Goal: Communication & Community: Answer question/provide support

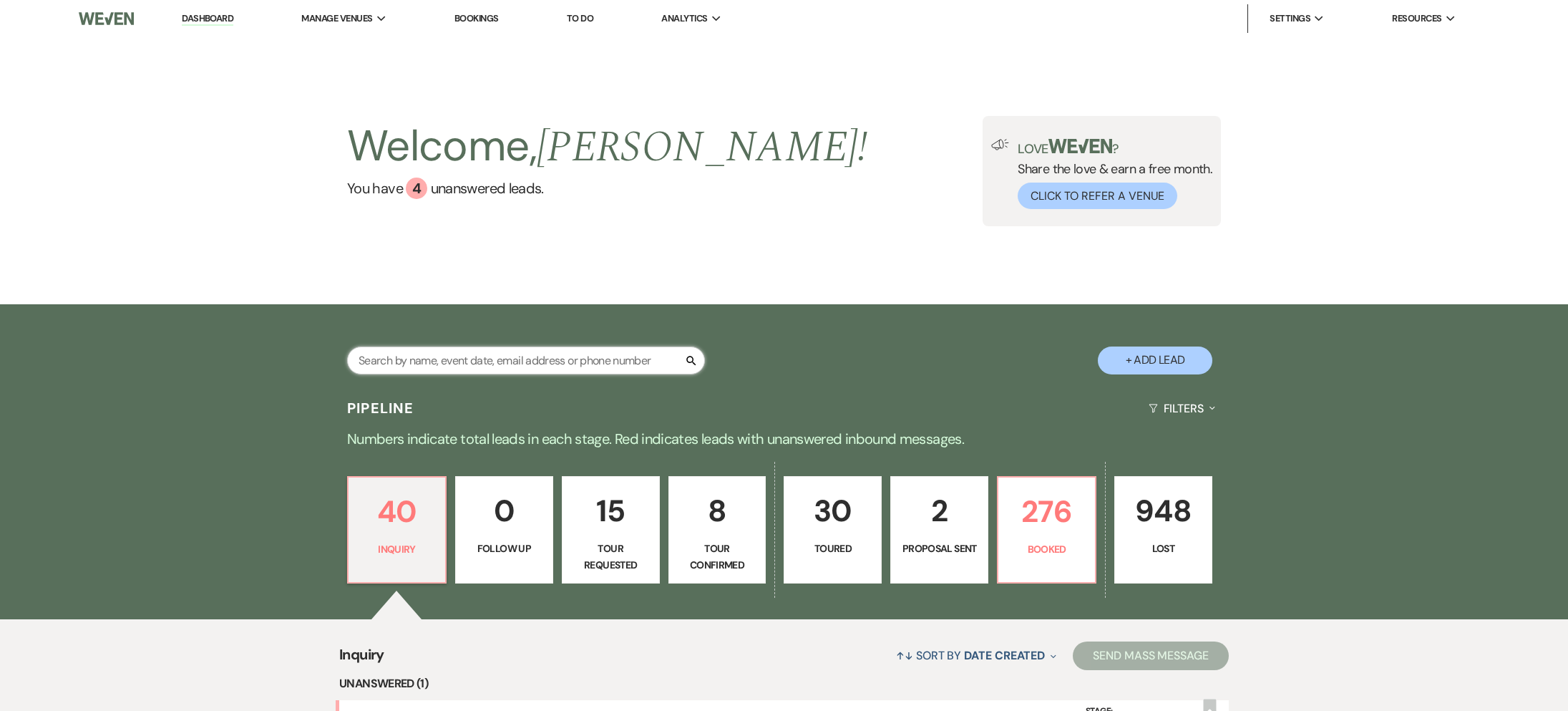
click at [564, 364] on input "text" at bounding box center [526, 360] width 358 height 28
click at [486, 13] on link "Bookings" at bounding box center [476, 19] width 44 height 13
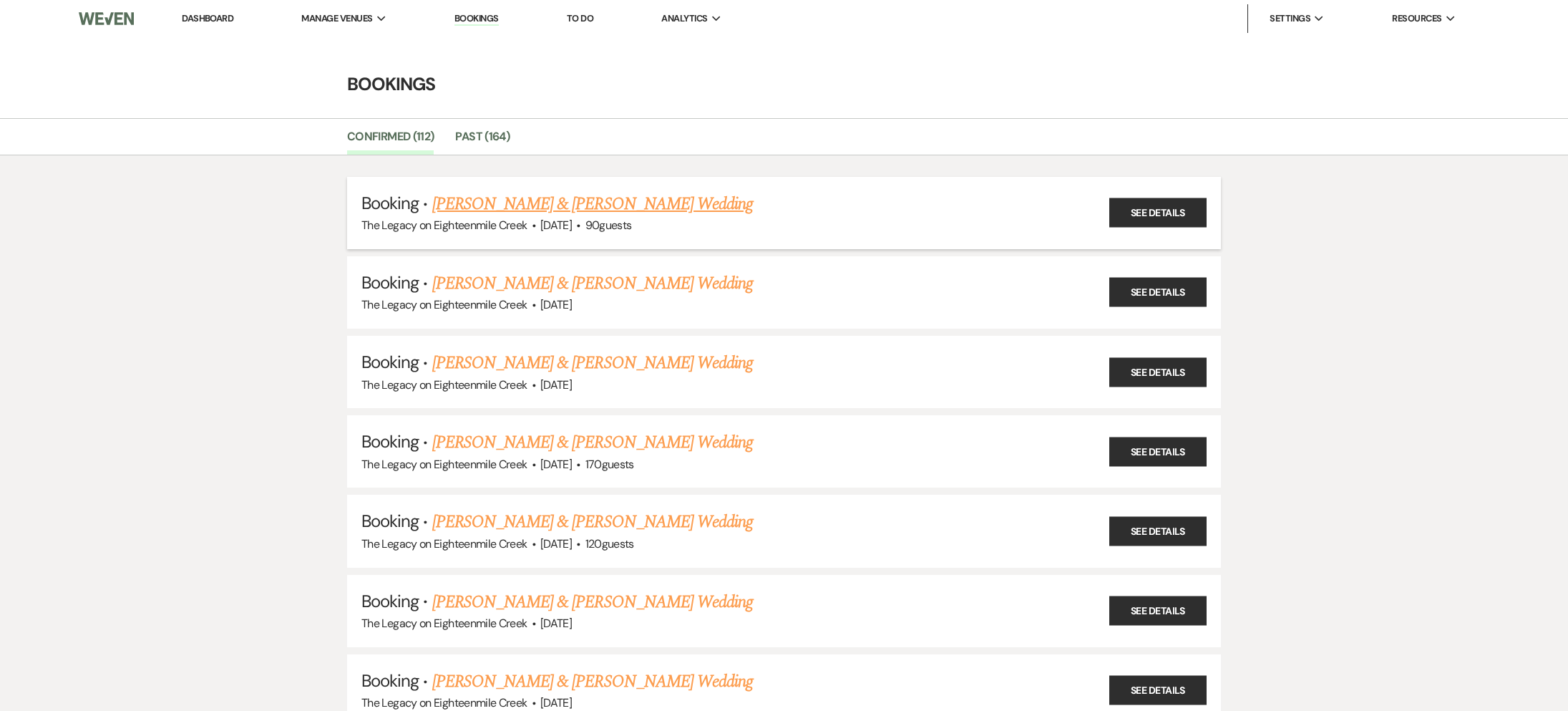
click at [593, 206] on link "[PERSON_NAME] & [PERSON_NAME] Wedding" at bounding box center [592, 204] width 320 height 26
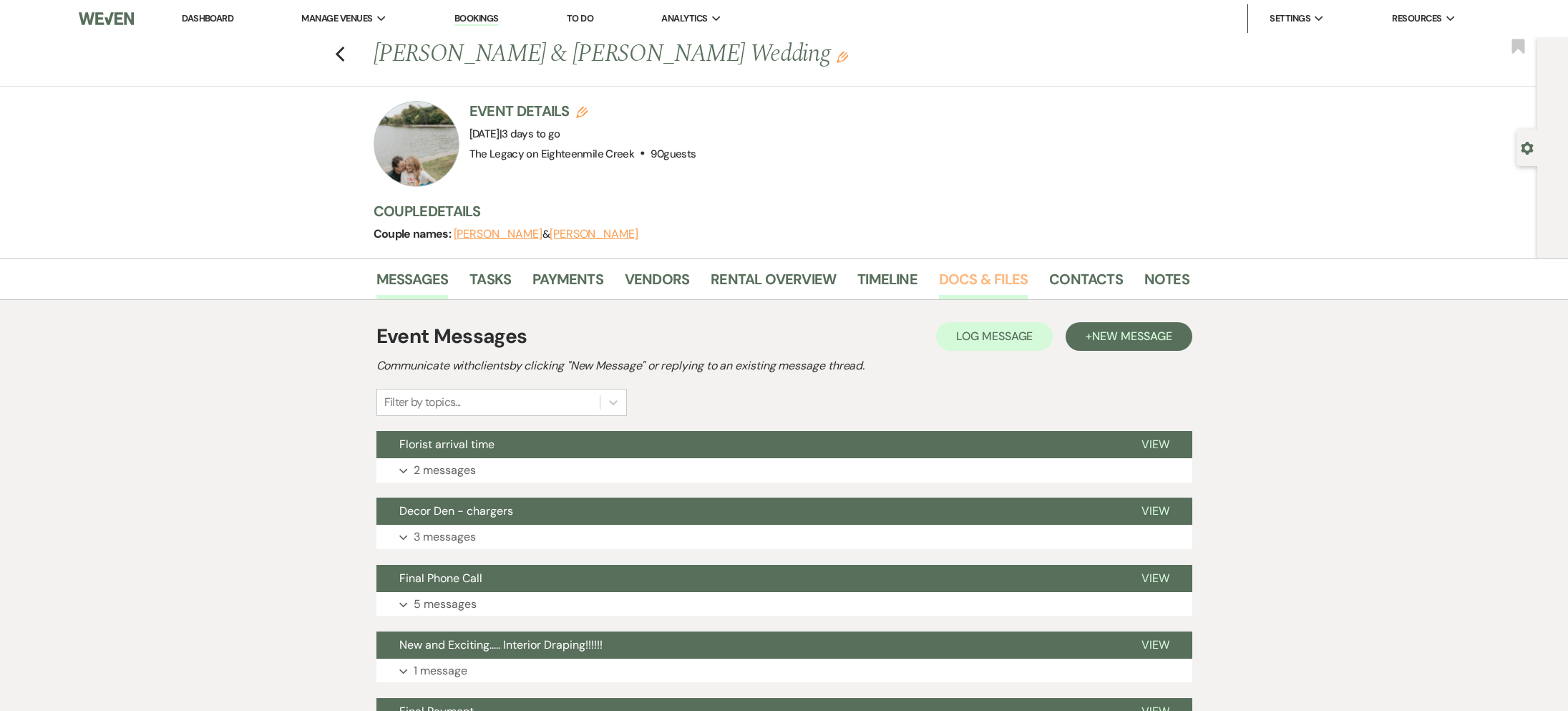
click at [944, 280] on link "Docs & Files" at bounding box center [983, 283] width 89 height 31
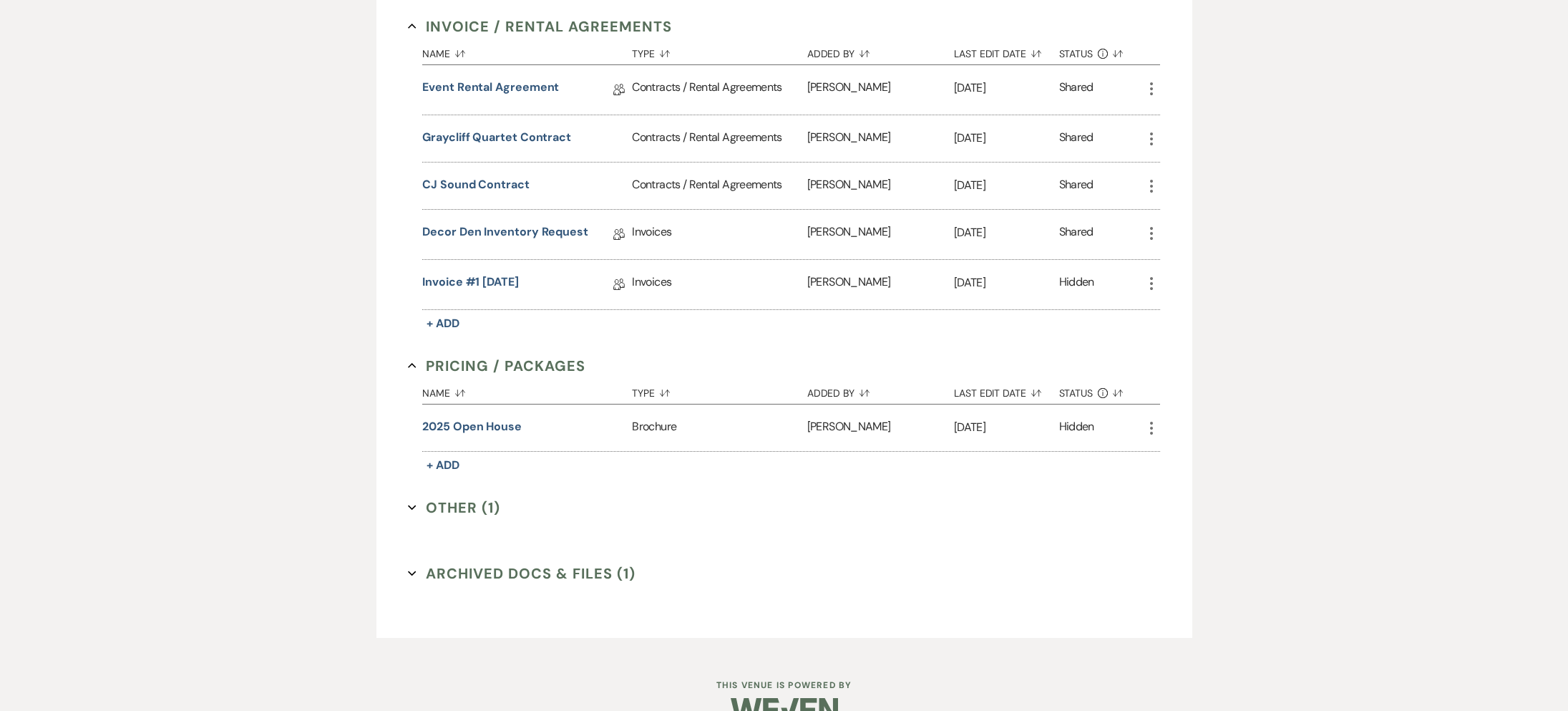
scroll to position [692, 0]
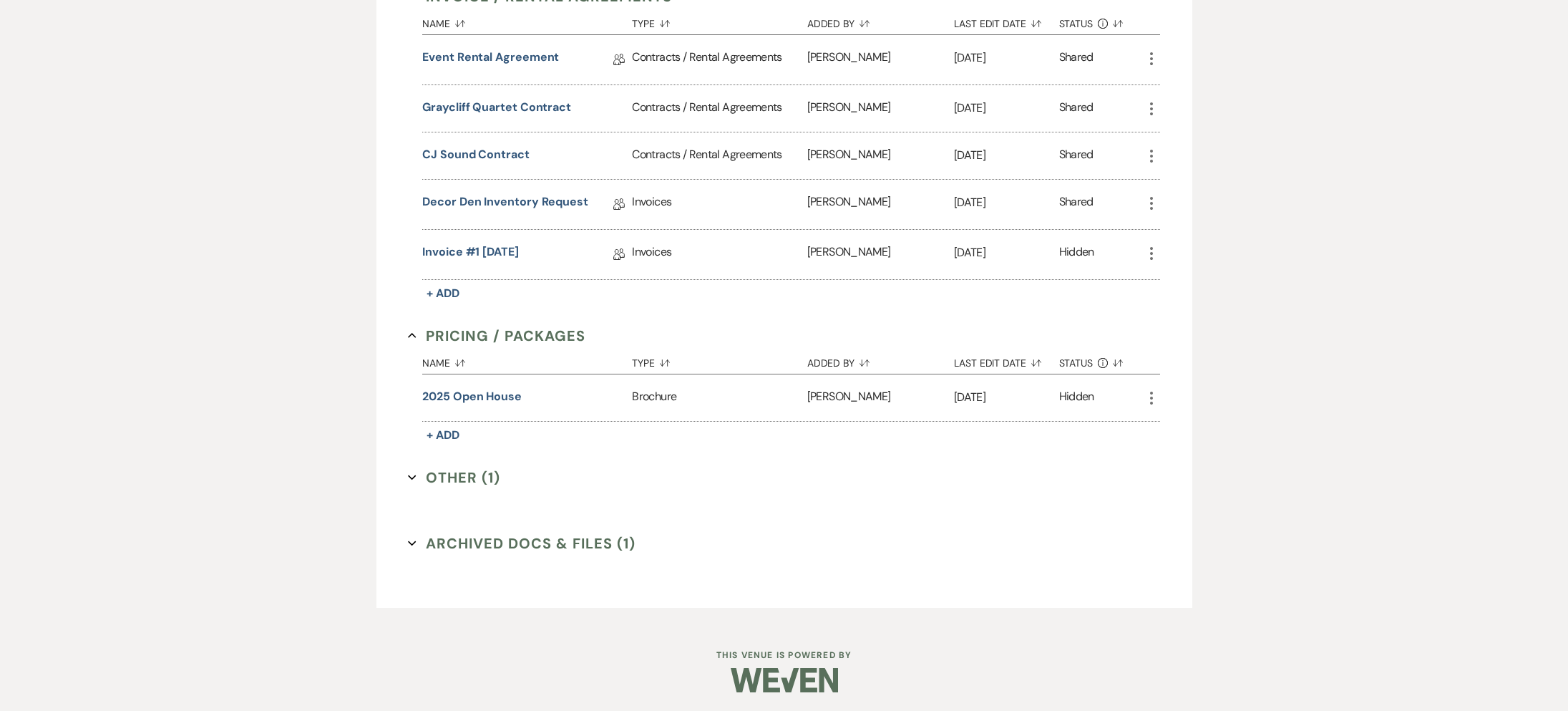
click at [442, 477] on button "Other (1) Expand" at bounding box center [453, 478] width 92 height 22
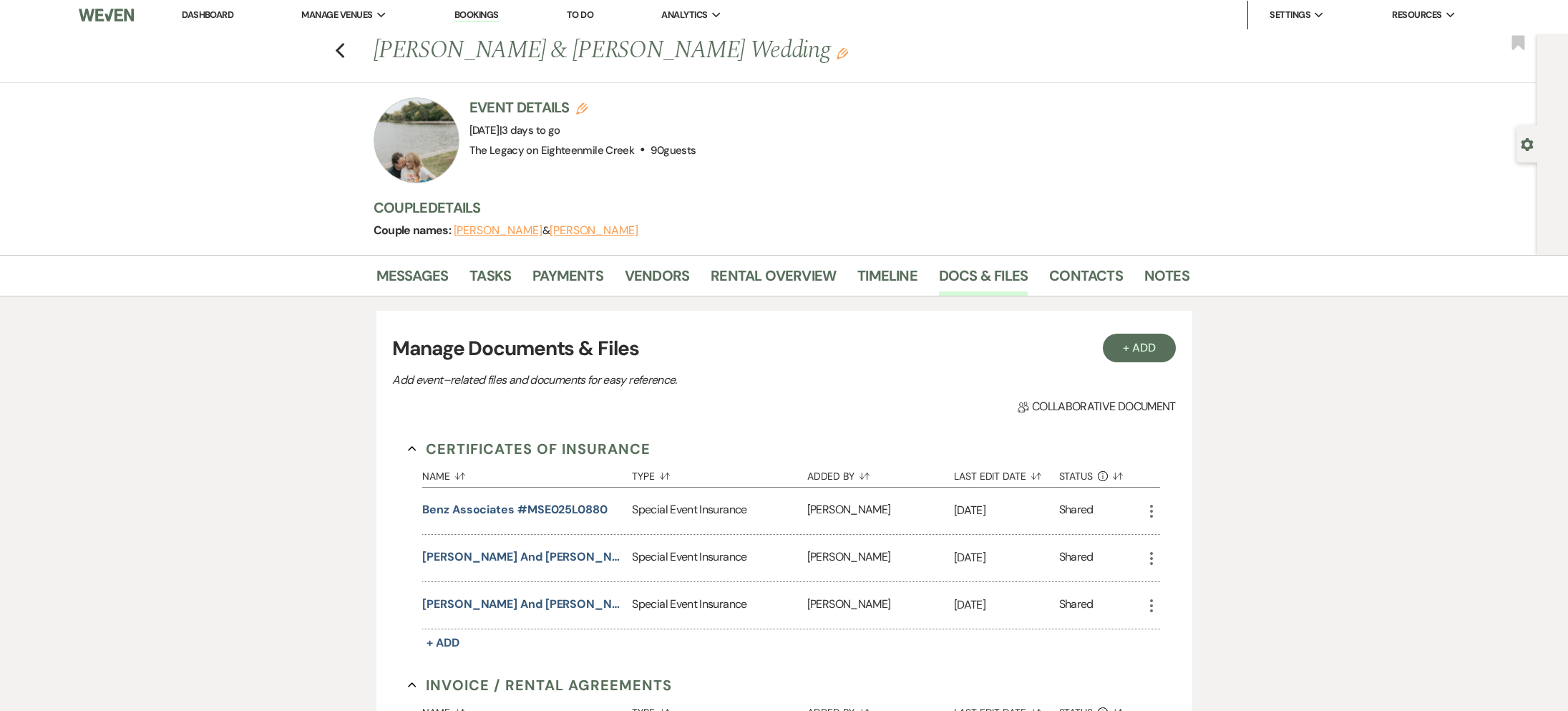
scroll to position [0, 0]
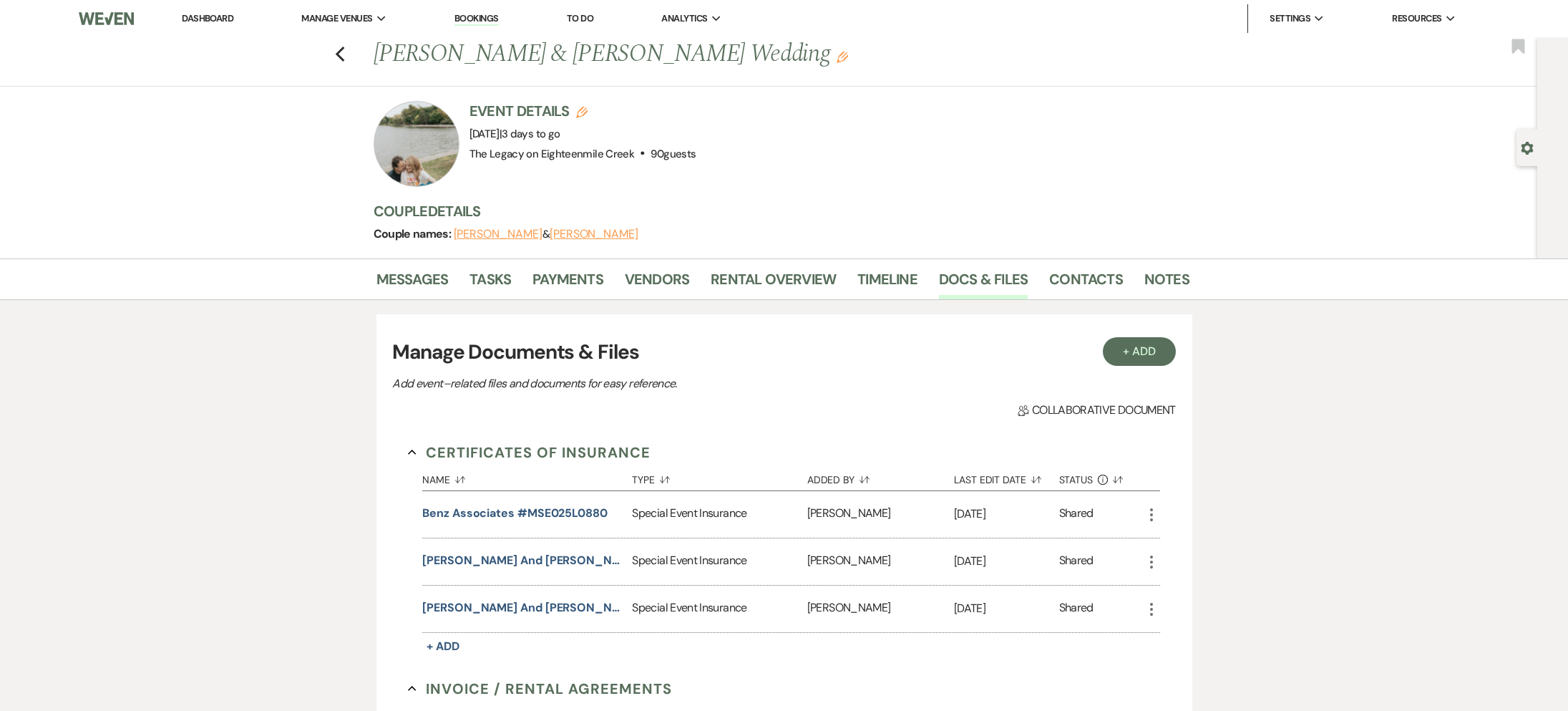
click at [207, 13] on link "Dashboard" at bounding box center [207, 19] width 51 height 13
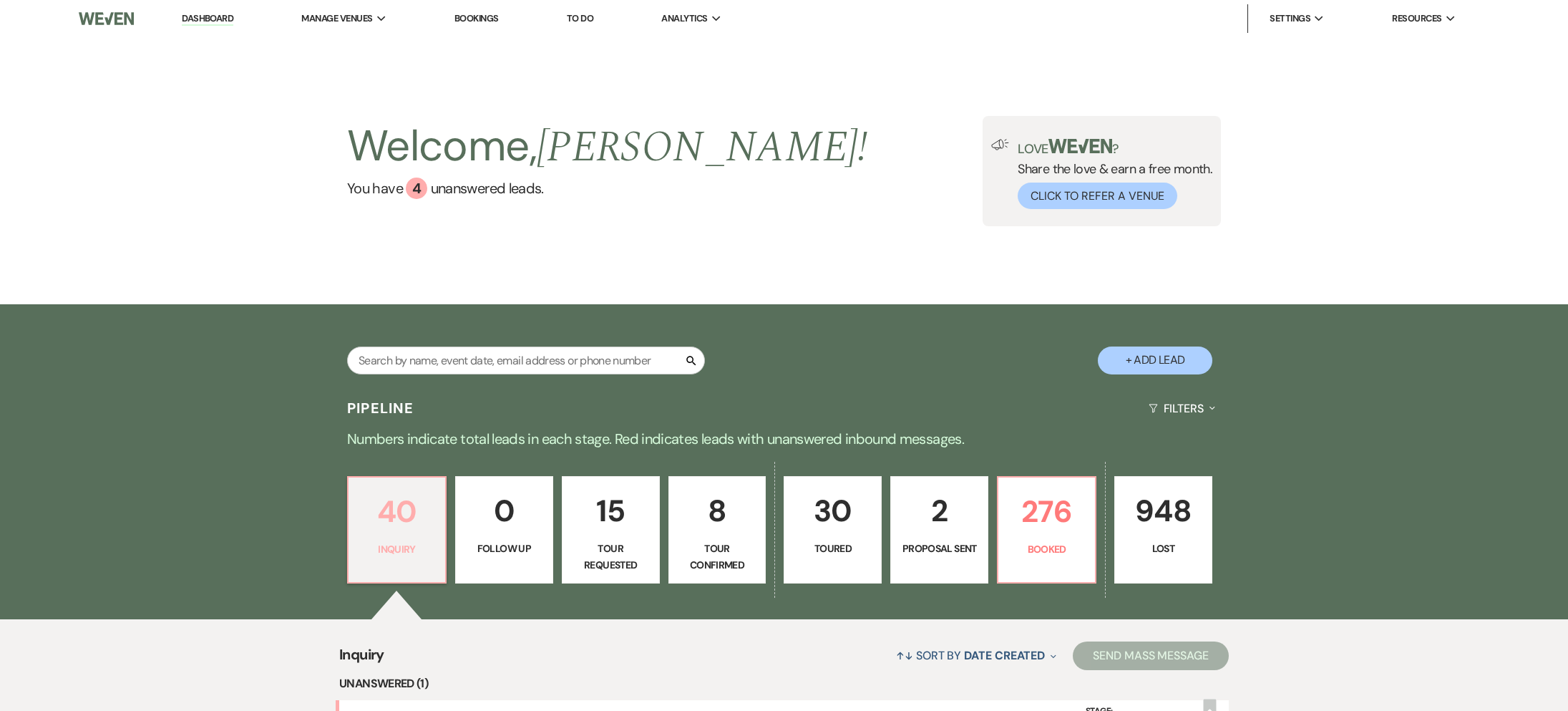
click at [429, 557] on link "40 Inquiry" at bounding box center [397, 530] width 100 height 108
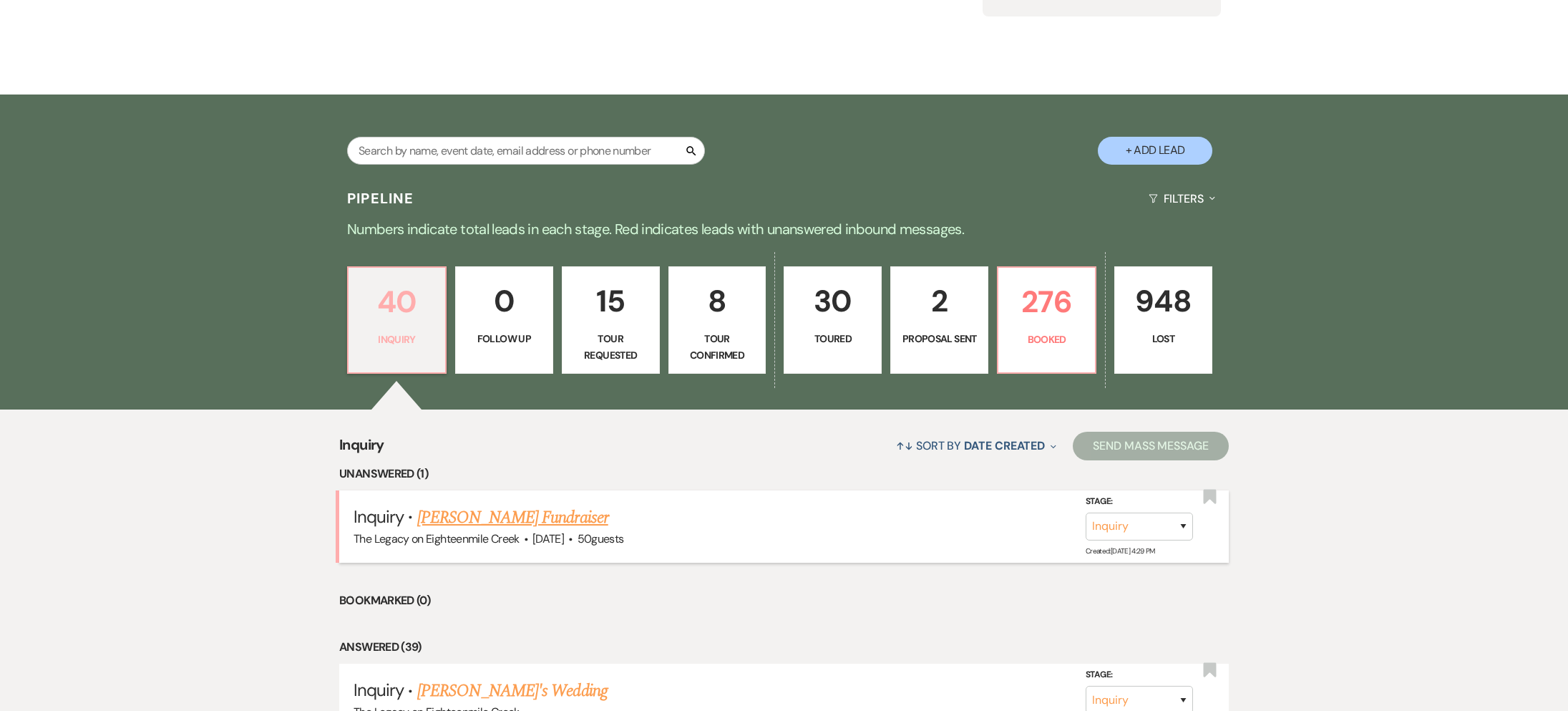
scroll to position [267, 0]
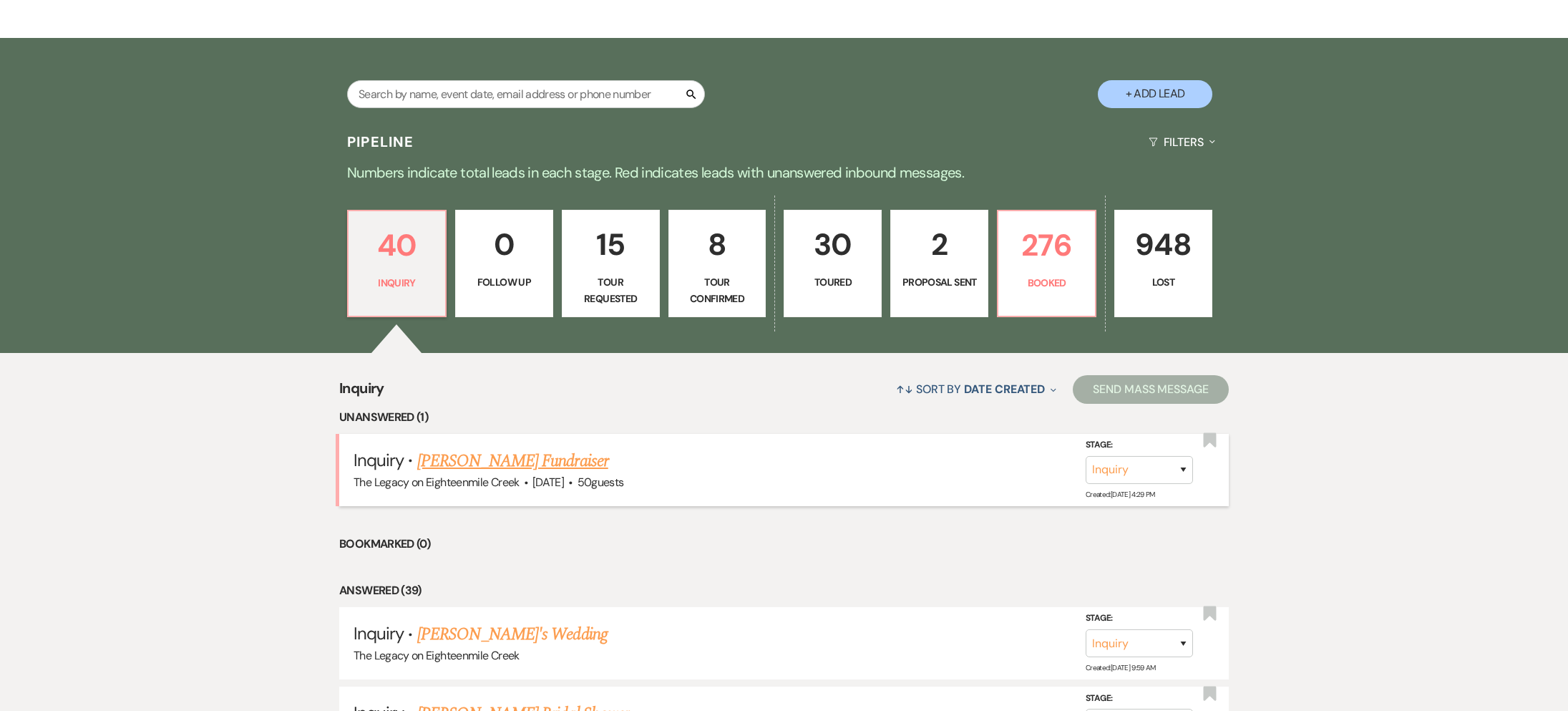
click at [477, 452] on link "[PERSON_NAME] Fundraiser" at bounding box center [512, 461] width 191 height 26
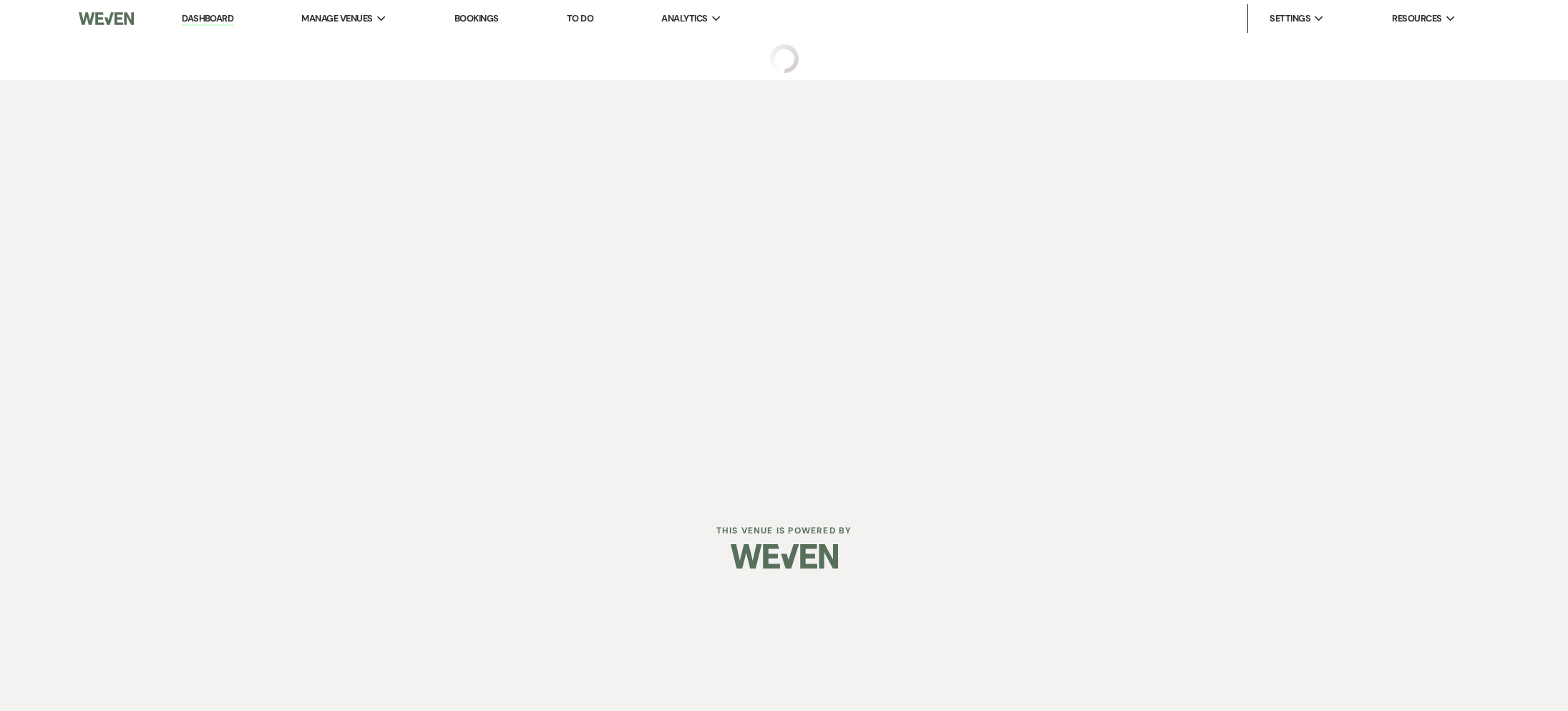
select select "5"
select select "20"
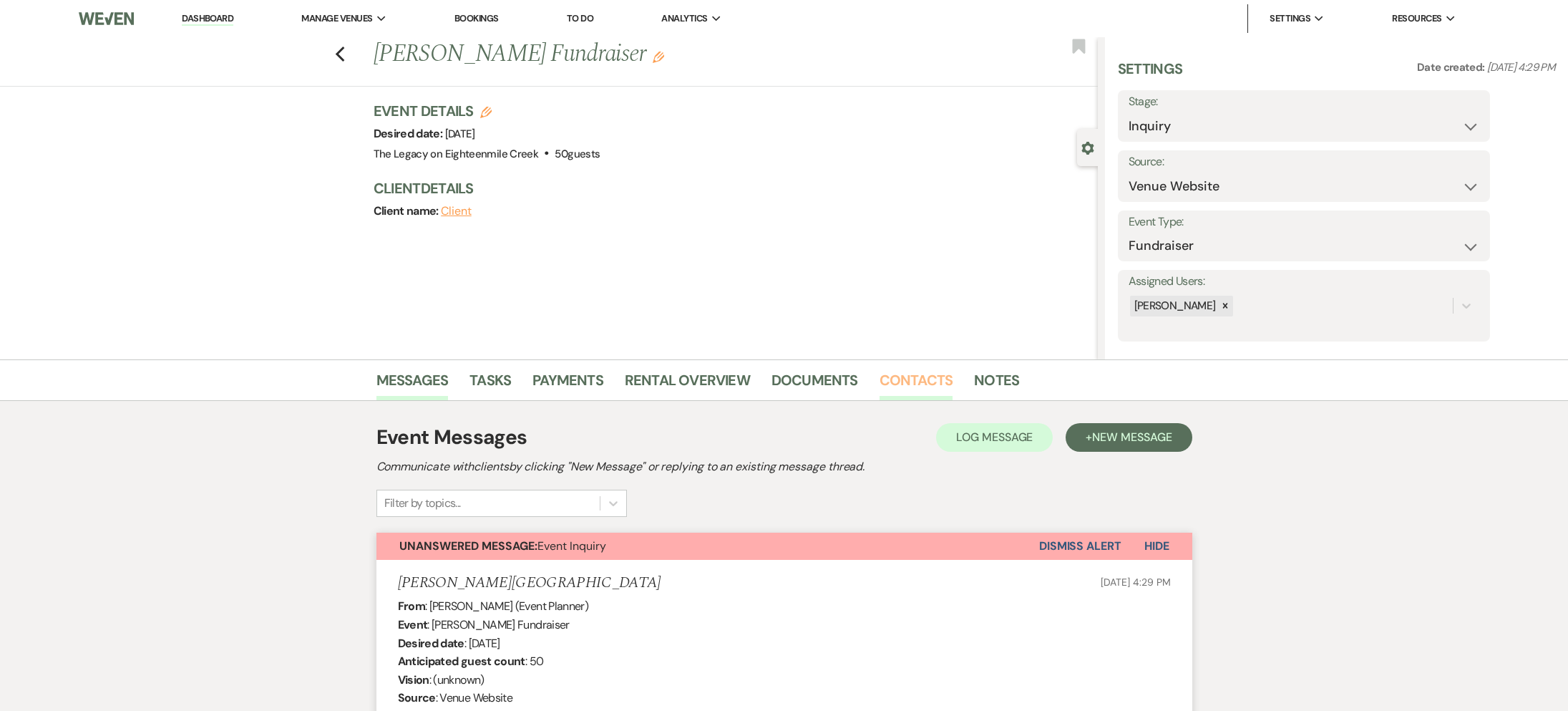
click at [907, 385] on link "Contacts" at bounding box center [916, 384] width 74 height 31
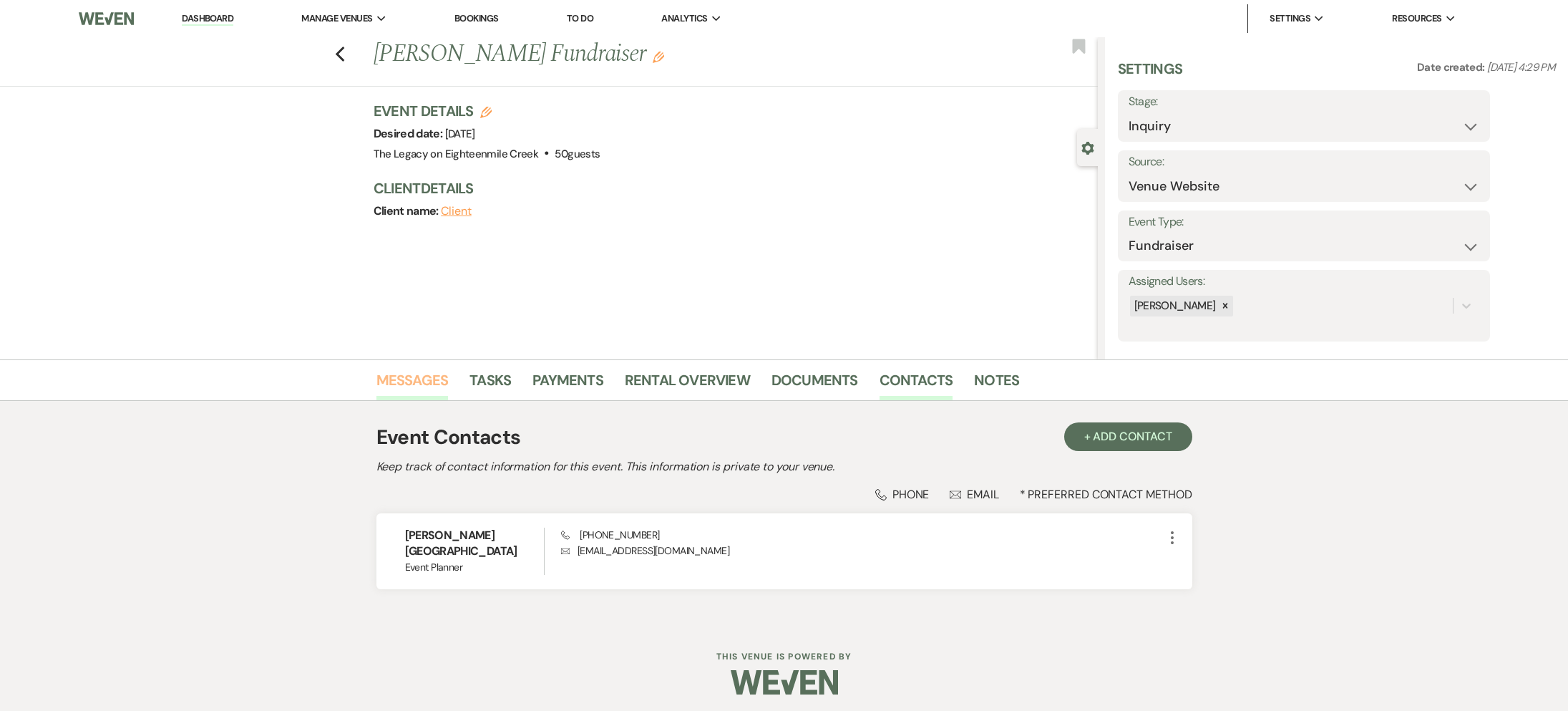
click at [440, 377] on link "Messages" at bounding box center [412, 384] width 73 height 31
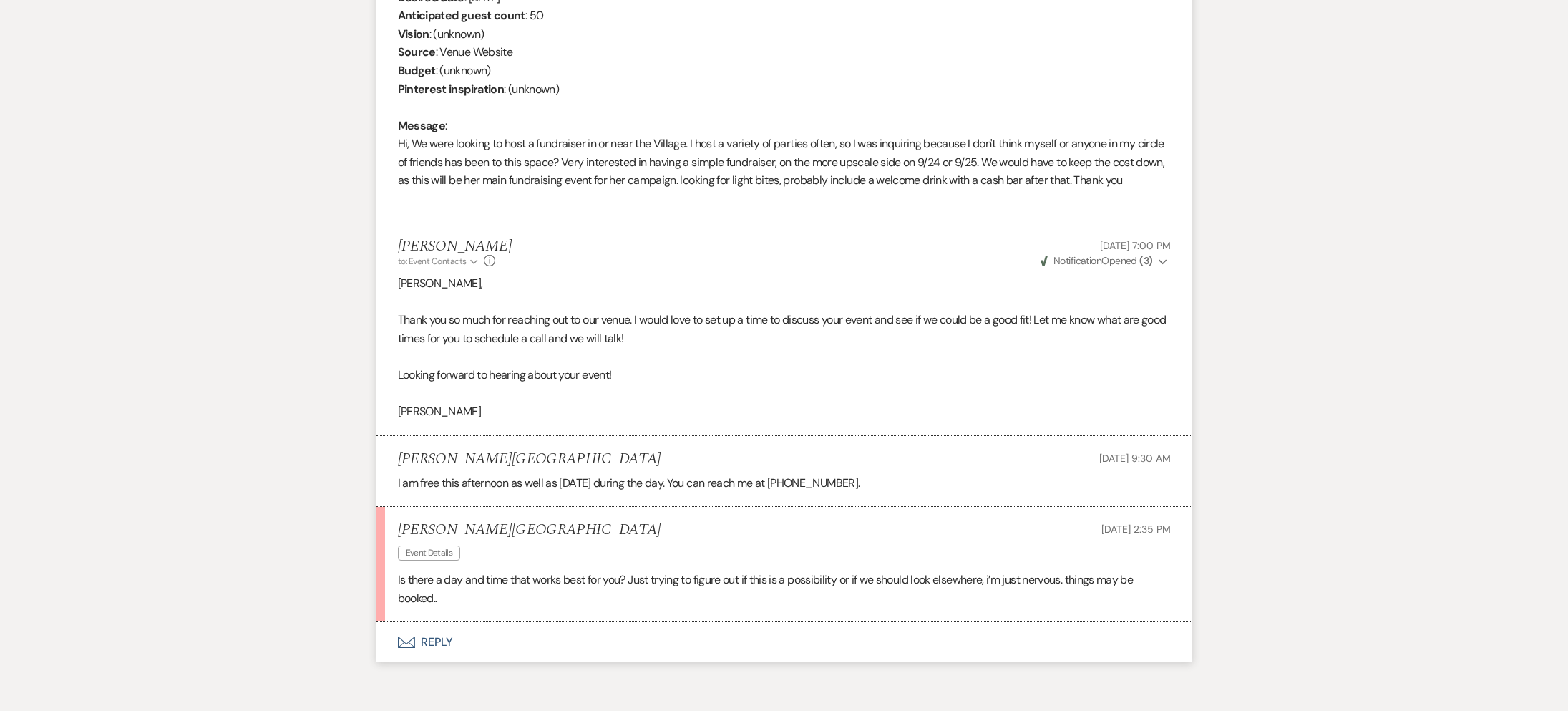
scroll to position [686, 0]
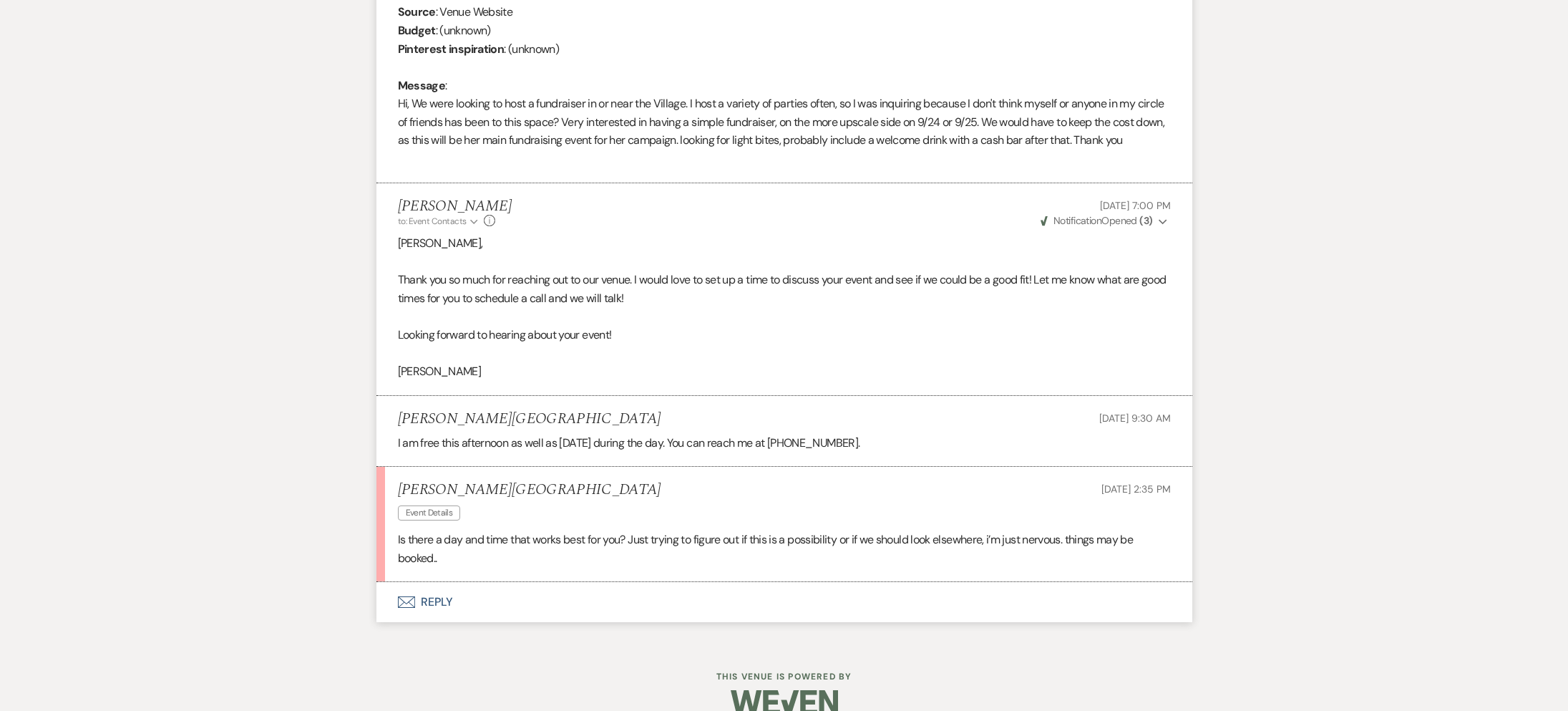
click at [434, 622] on button "Envelope Reply" at bounding box center [784, 601] width 816 height 40
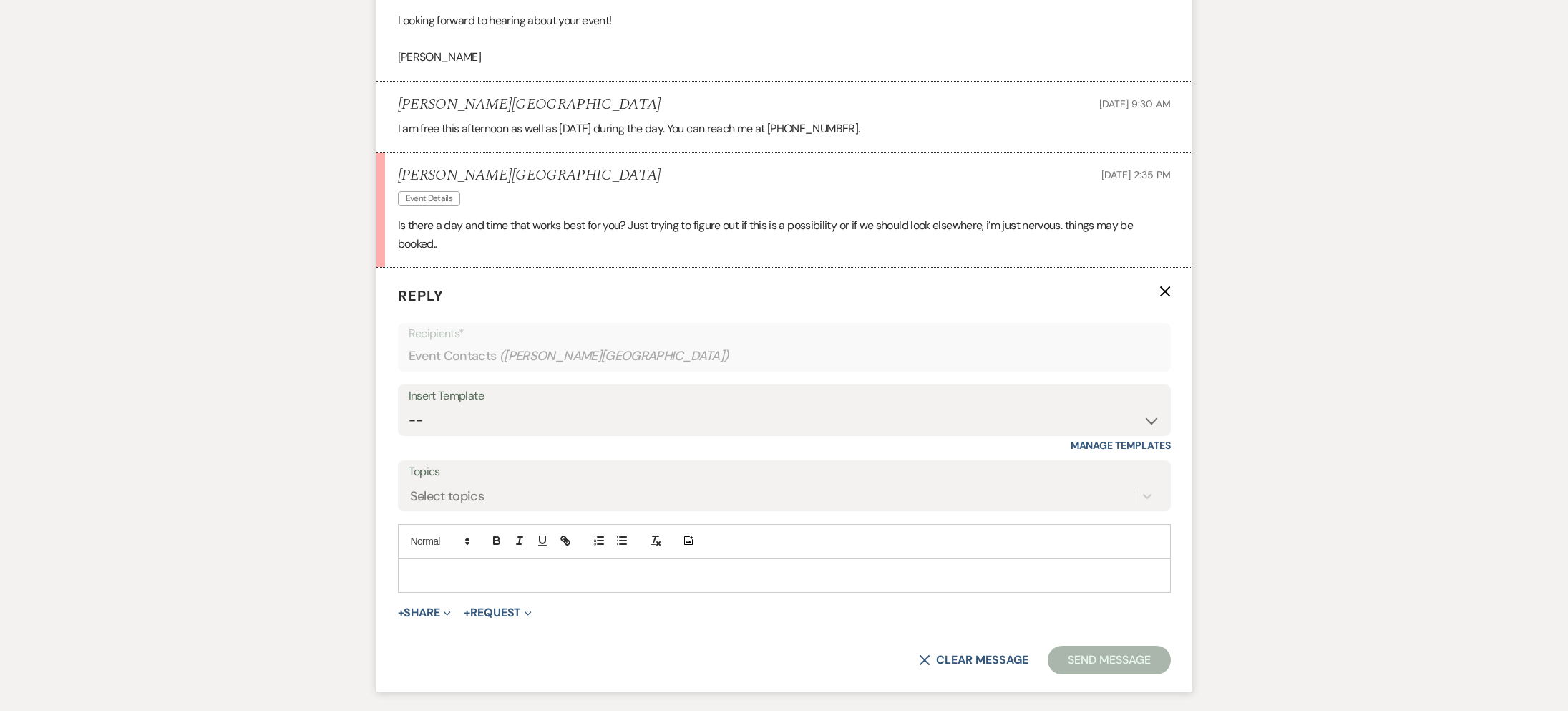
scroll to position [1002, 0]
click at [501, 581] on p at bounding box center [784, 574] width 750 height 16
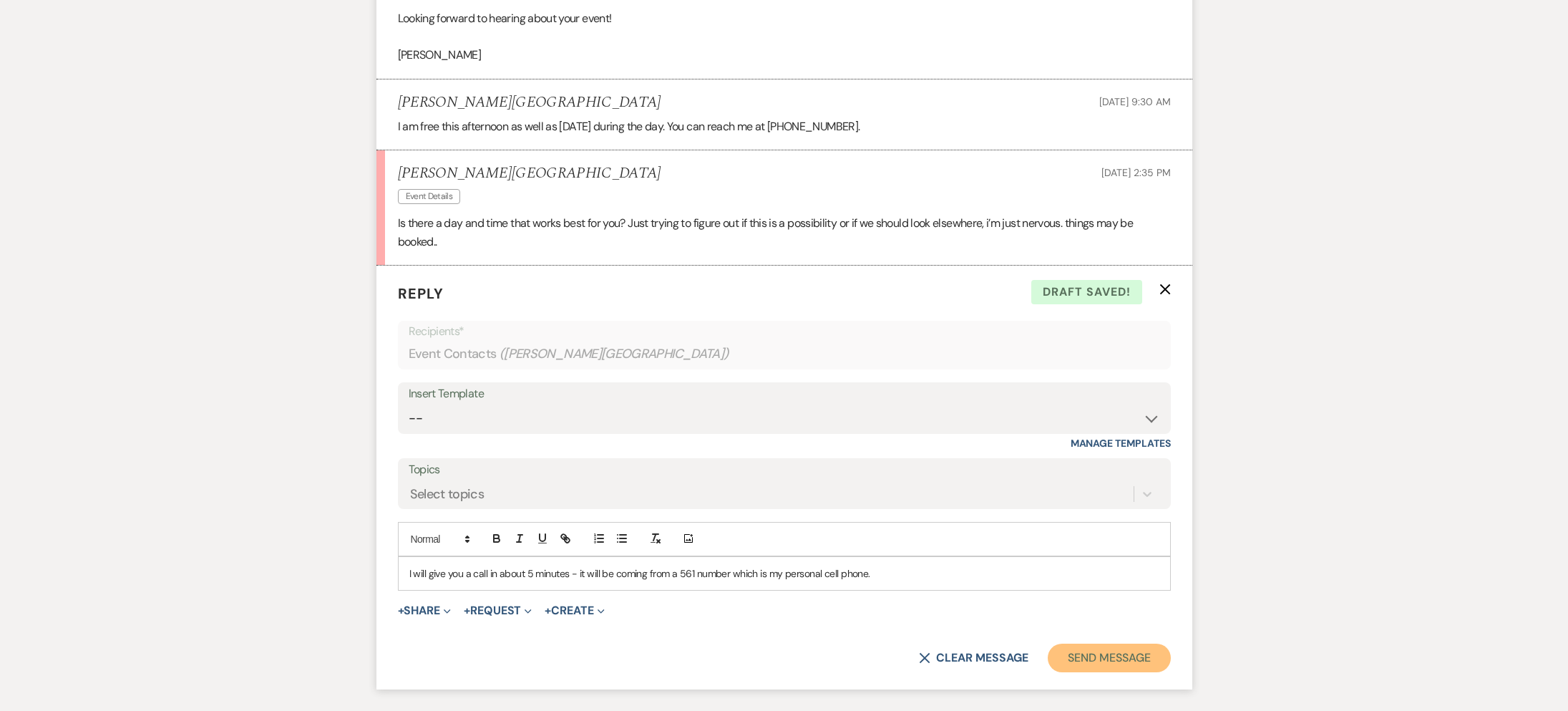
click at [1056, 672] on button "Send Message" at bounding box center [1108, 658] width 122 height 29
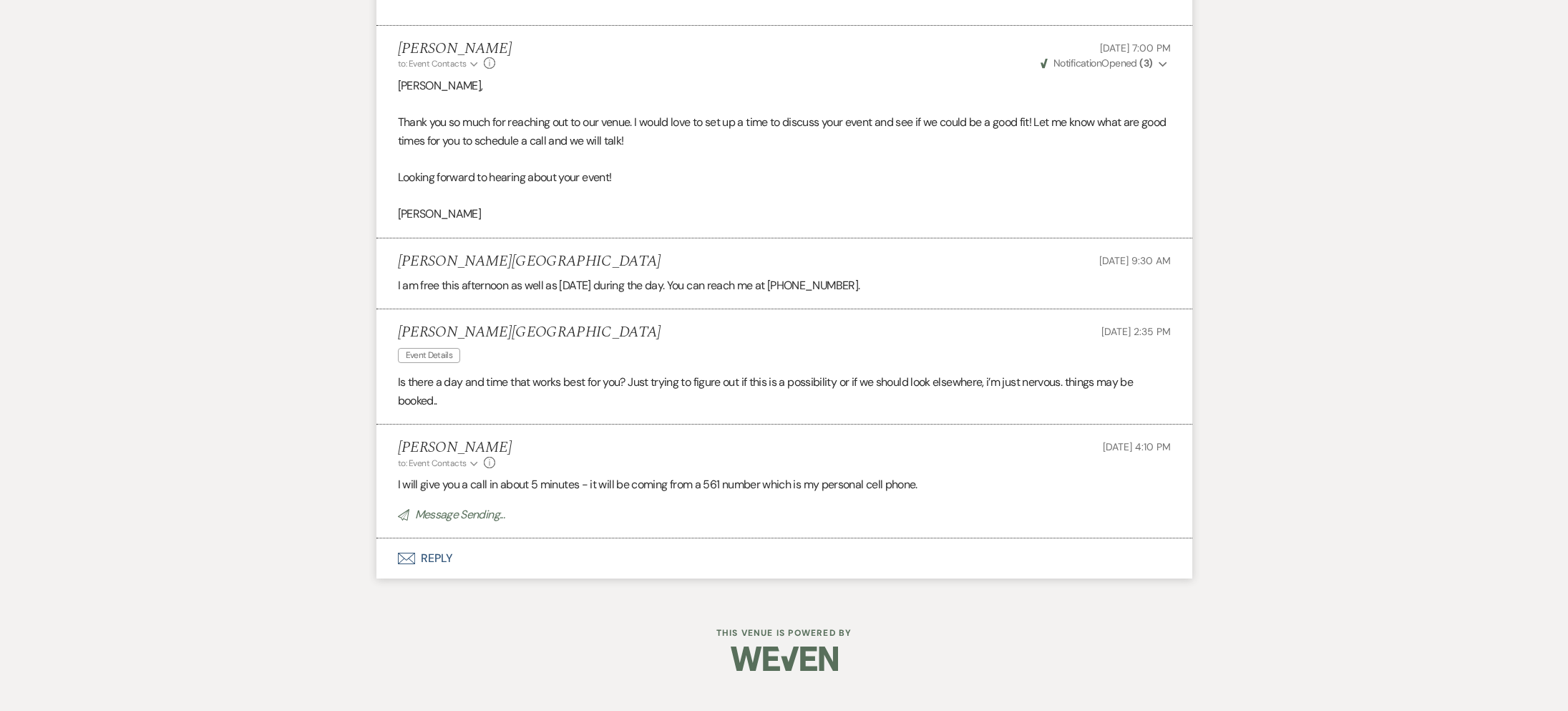
scroll to position [813, 0]
